Goal: Information Seeking & Learning: Find contact information

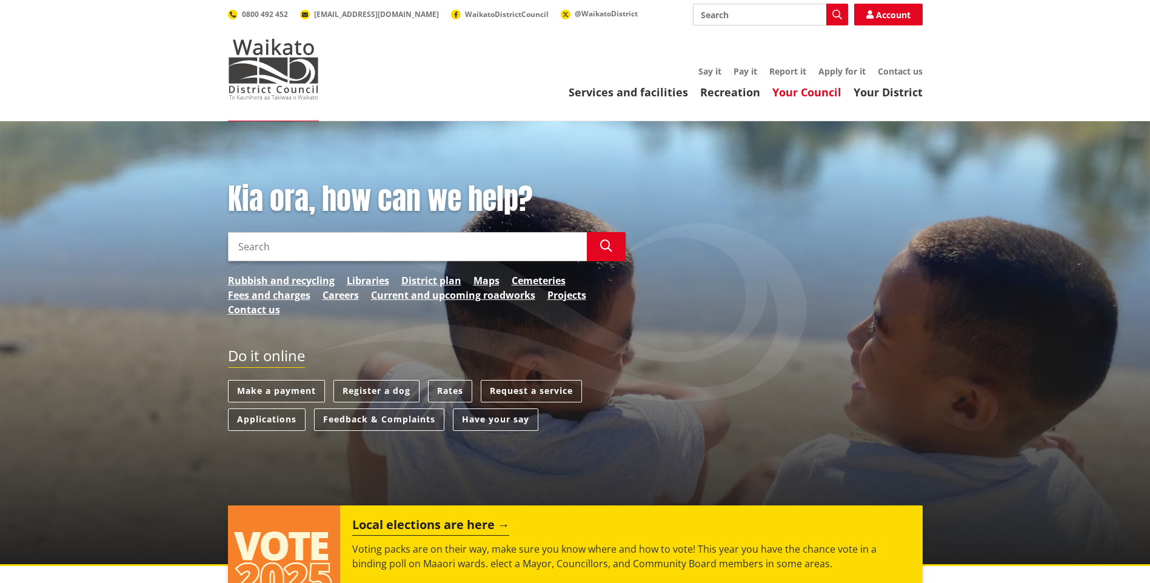
click at [821, 87] on link "Your Council" at bounding box center [806, 92] width 69 height 15
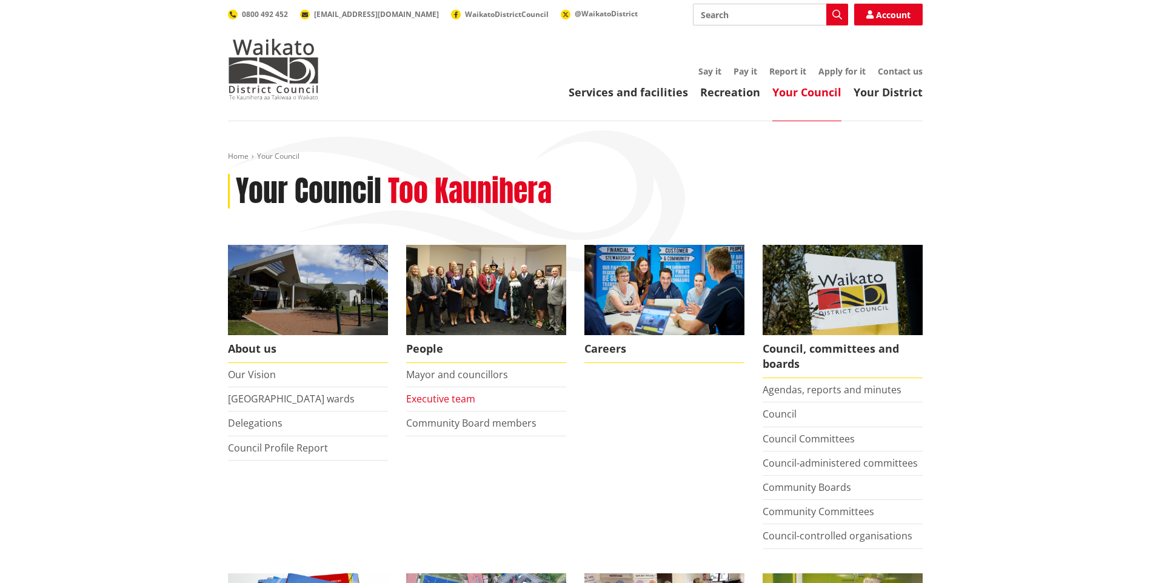
click at [462, 396] on link "Executive team" at bounding box center [440, 398] width 69 height 13
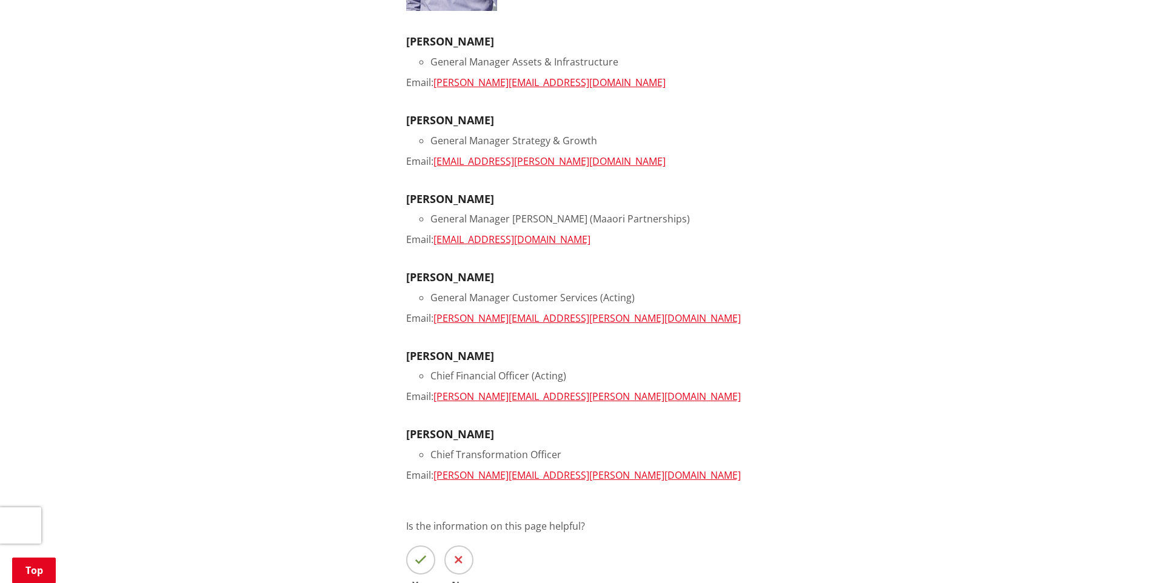
scroll to position [606, 0]
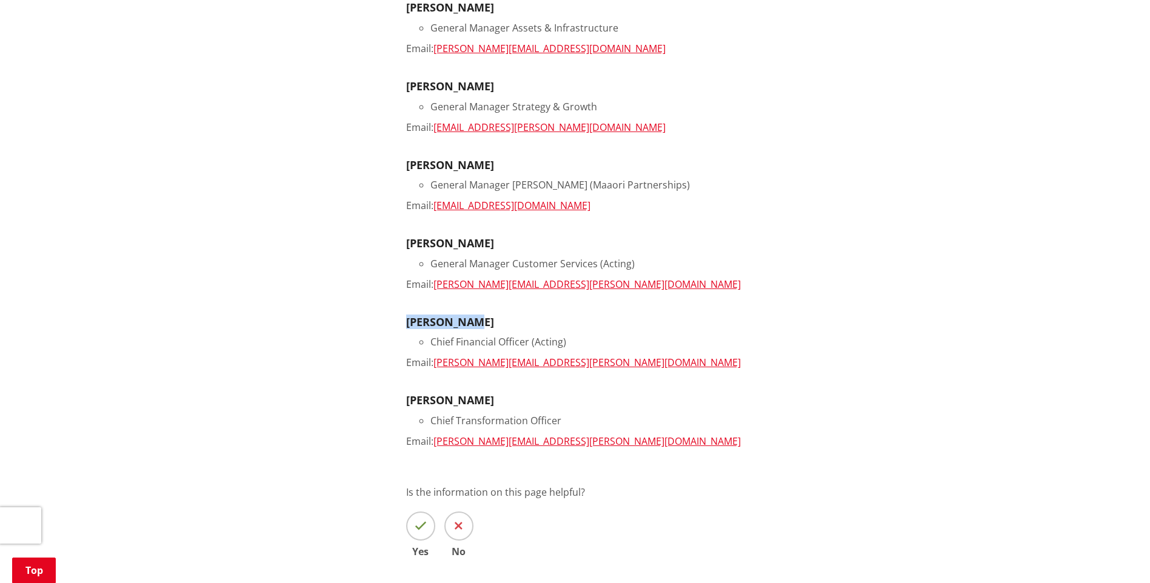
drag, startPoint x: 487, startPoint y: 324, endPoint x: 408, endPoint y: 325, distance: 79.4
click at [408, 325] on h3 "Paul Conder" at bounding box center [664, 322] width 516 height 13
copy h3 "Paul Conder"
click at [367, 264] on div "More from this section People Mayor and councillors Executive team Community Bo…" at bounding box center [575, 116] width 713 height 954
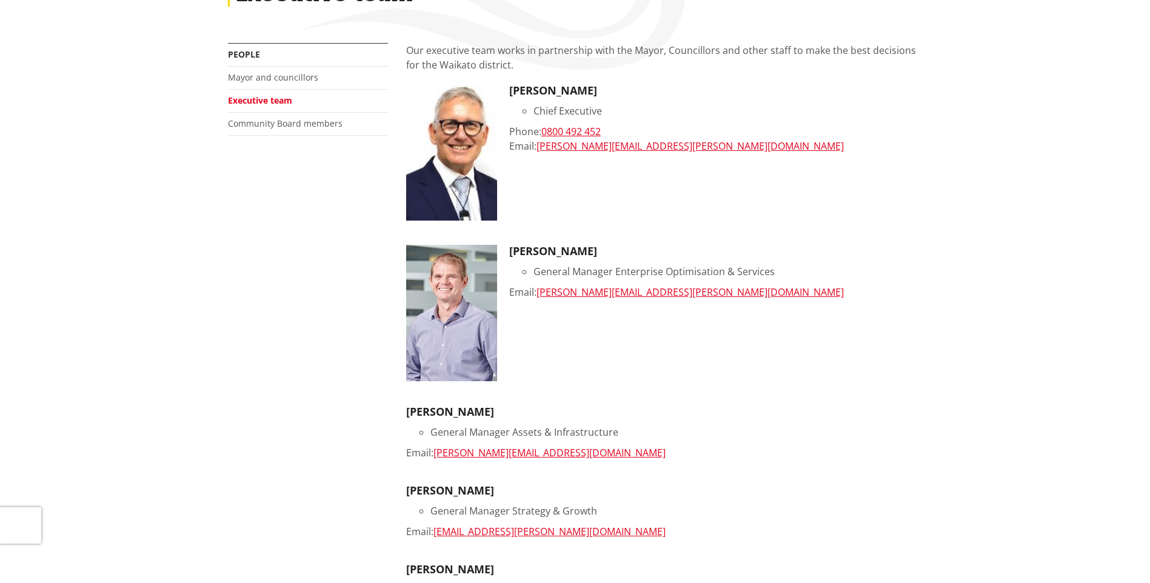
scroll to position [0, 0]
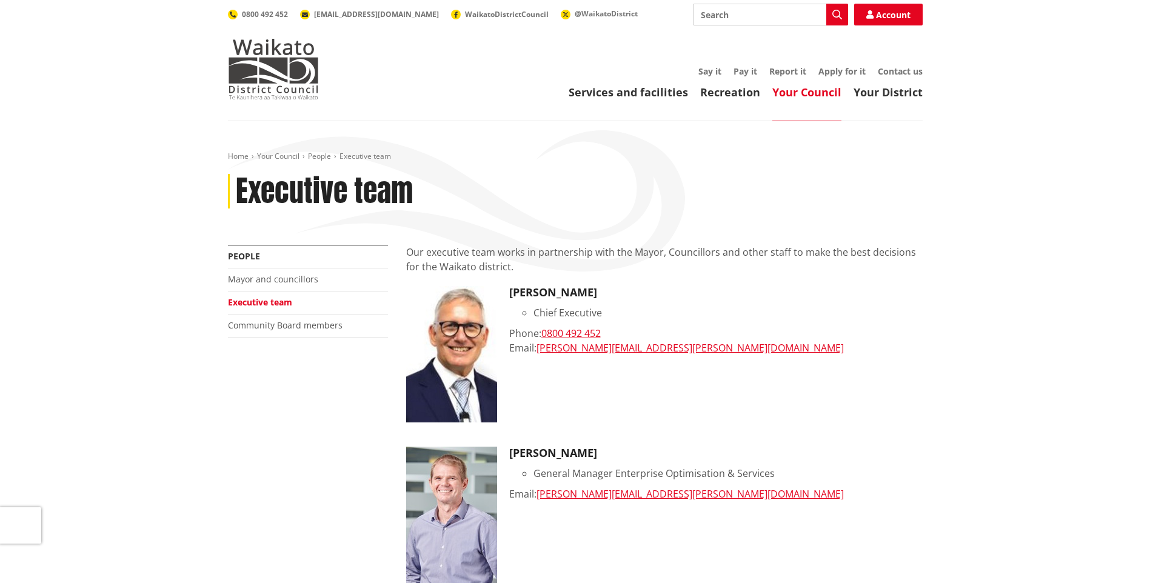
click at [791, 94] on link "Your Council" at bounding box center [806, 92] width 69 height 15
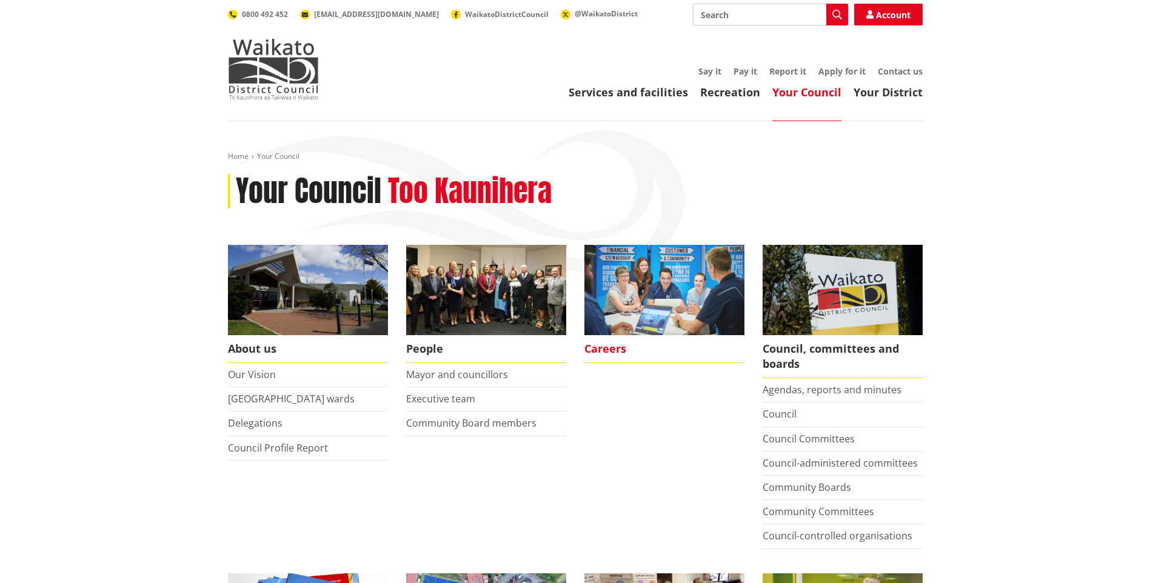
click at [604, 342] on span "Careers" at bounding box center [664, 349] width 160 height 28
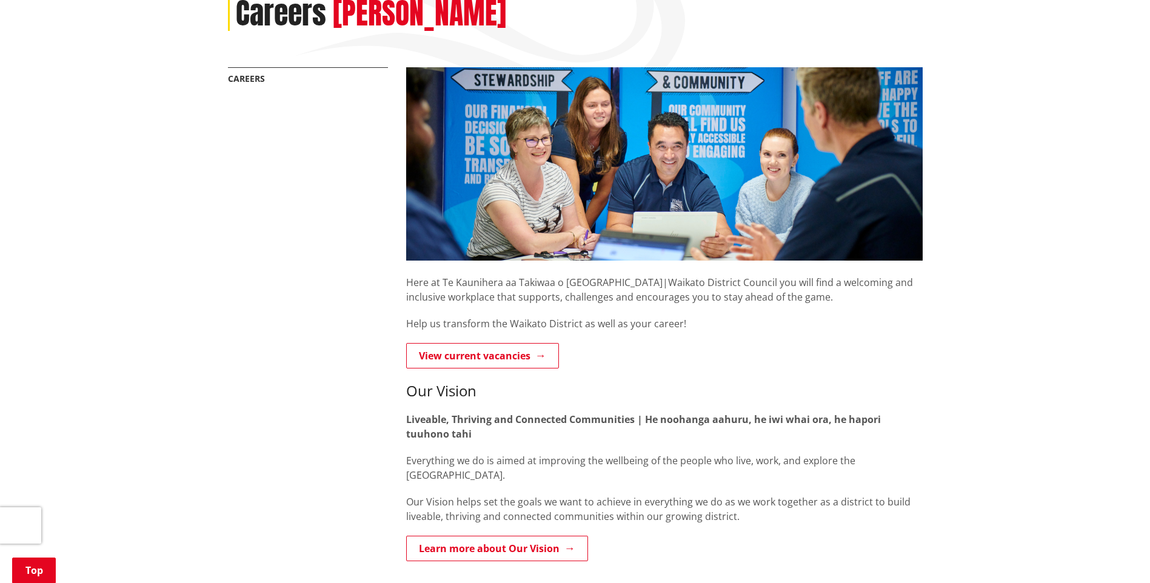
scroll to position [303, 0]
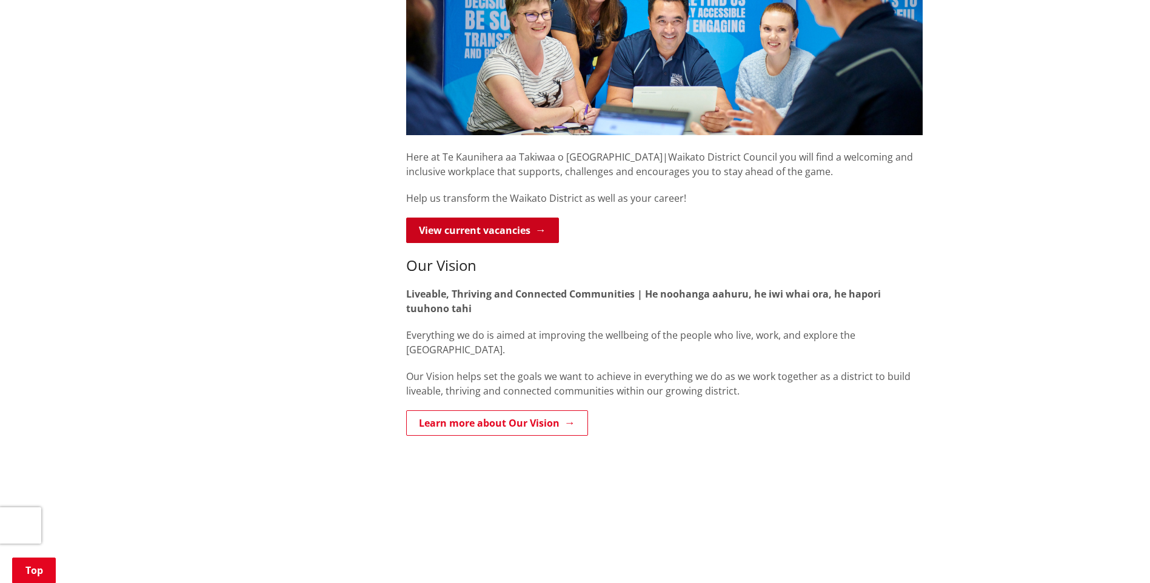
click at [492, 228] on link "View current vacancies" at bounding box center [482, 230] width 153 height 25
